Goal: Use online tool/utility

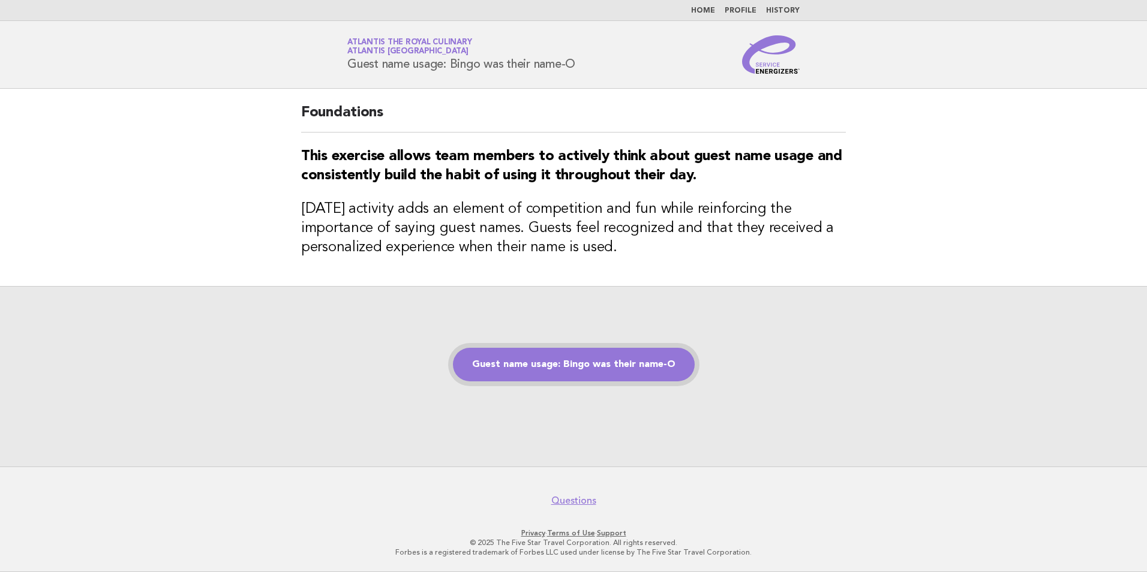
click at [551, 375] on link "Guest name usage: Bingo was their name-O" at bounding box center [574, 365] width 242 height 34
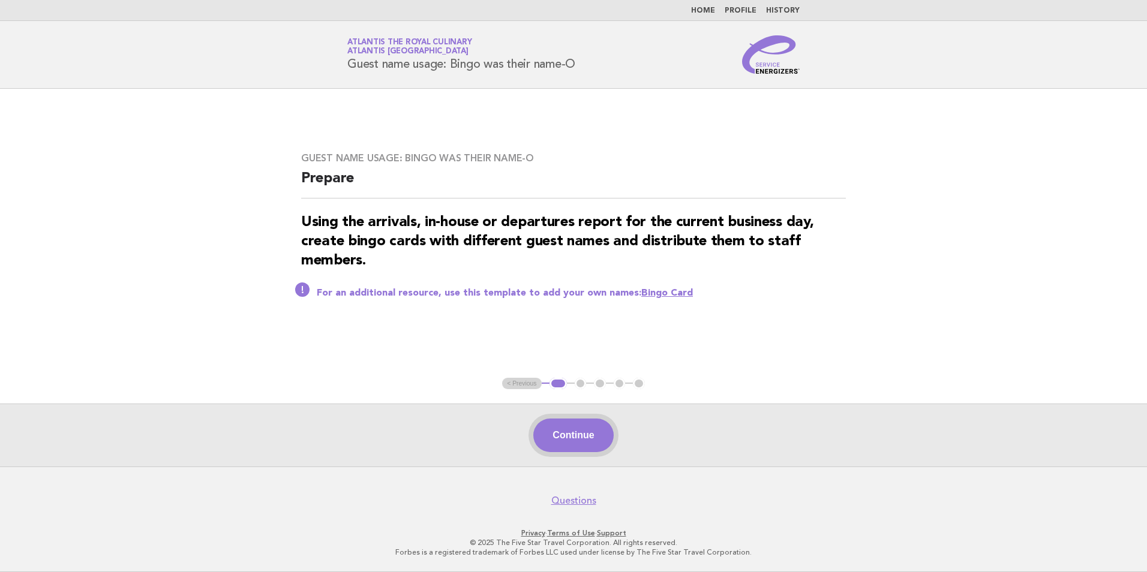
click at [578, 430] on button "Continue" at bounding box center [573, 436] width 80 height 34
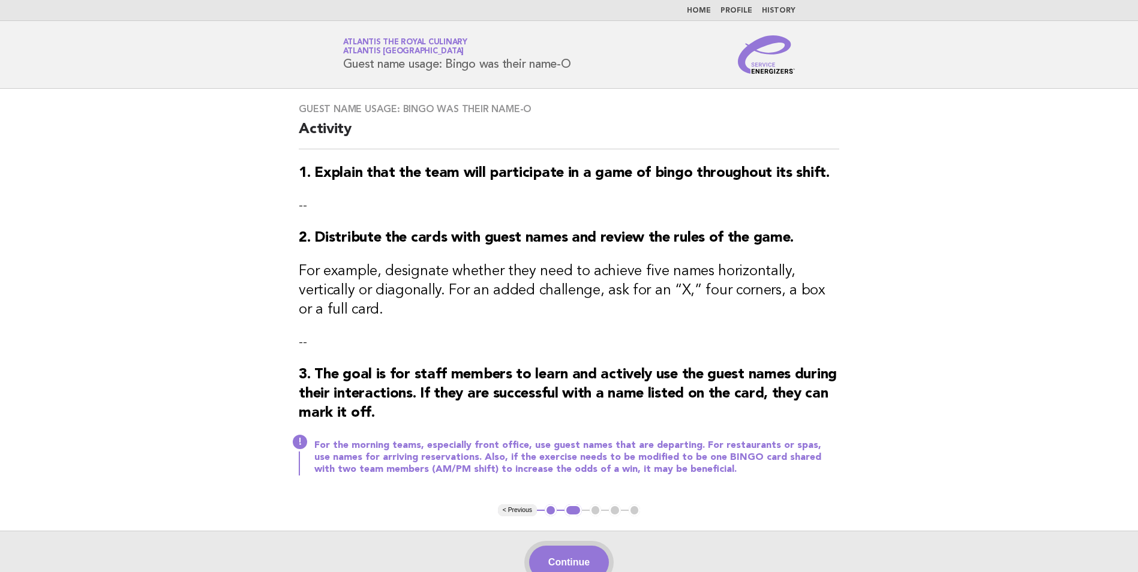
click at [568, 548] on button "Continue" at bounding box center [569, 563] width 80 height 34
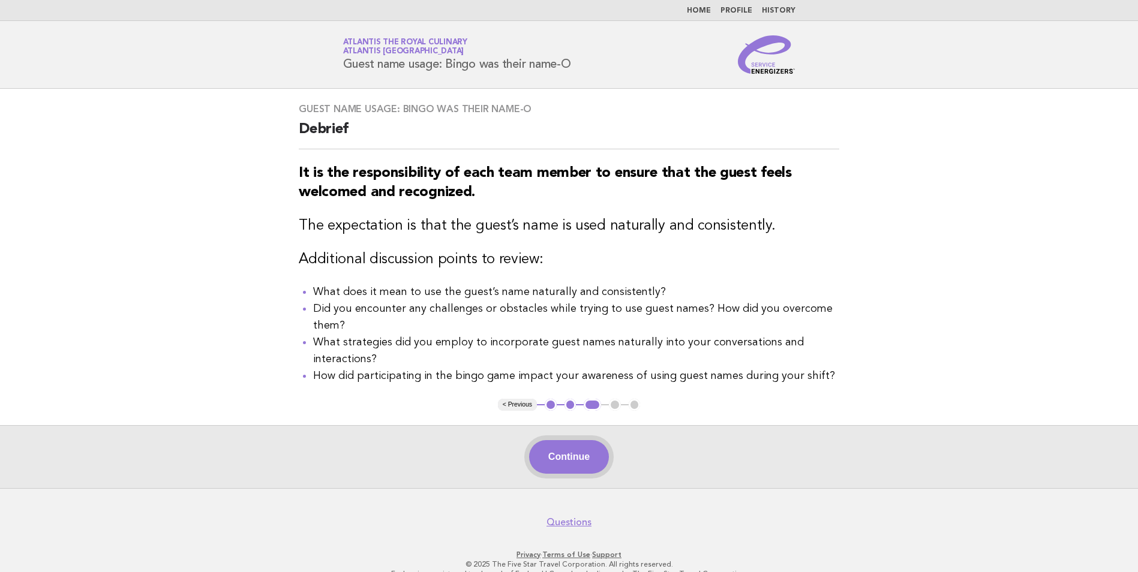
click at [592, 459] on button "Continue" at bounding box center [569, 457] width 80 height 34
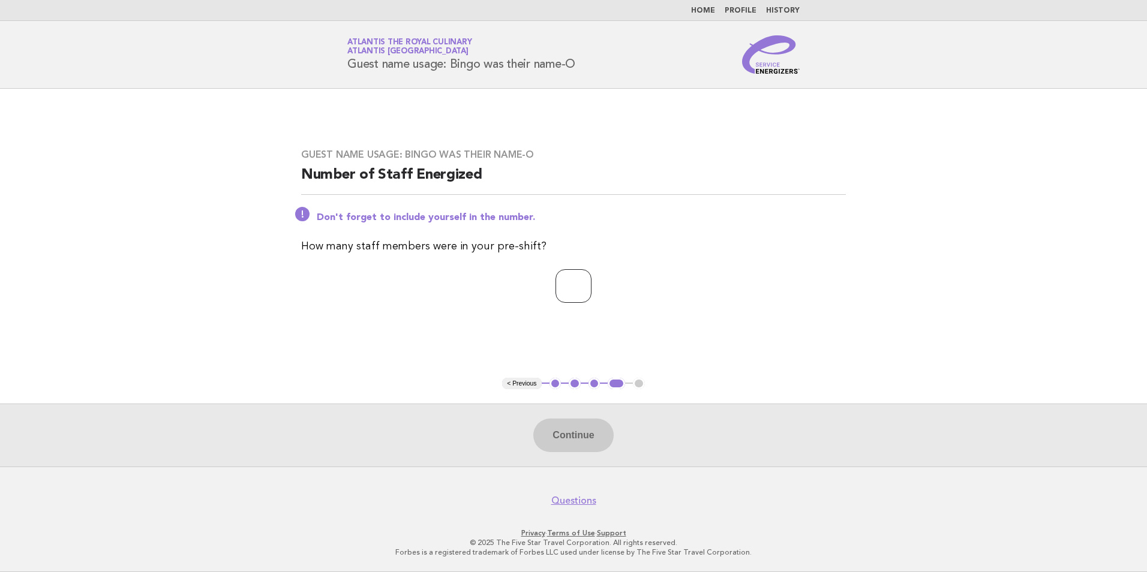
click at [573, 293] on input "number" at bounding box center [574, 286] width 36 height 34
type input "*"
click at [583, 427] on button "Continue" at bounding box center [573, 436] width 80 height 34
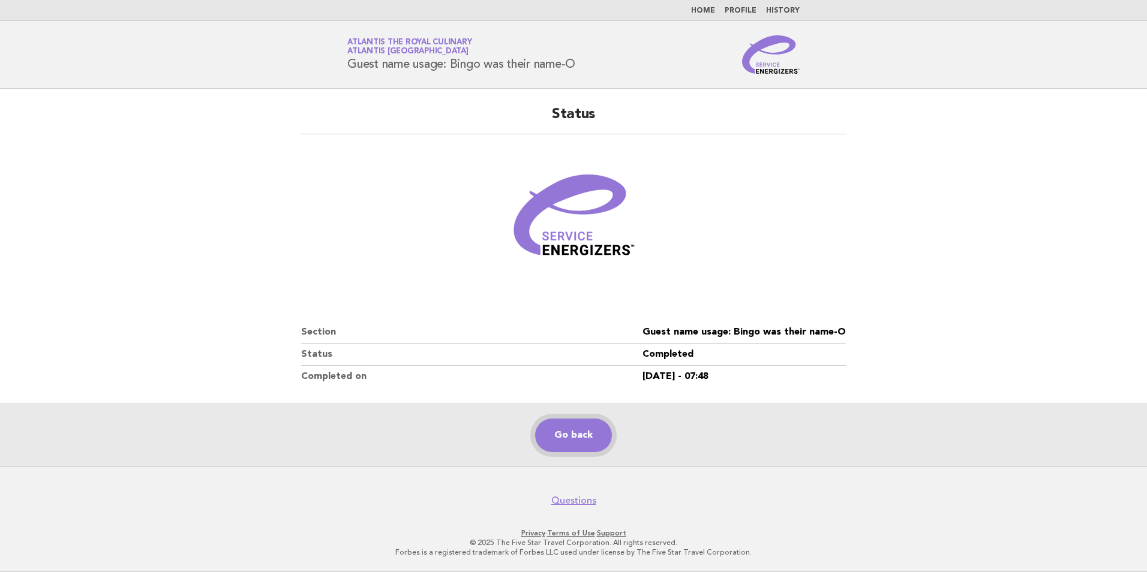
click at [601, 433] on link "Go back" at bounding box center [573, 436] width 77 height 34
